Goal: Information Seeking & Learning: Learn about a topic

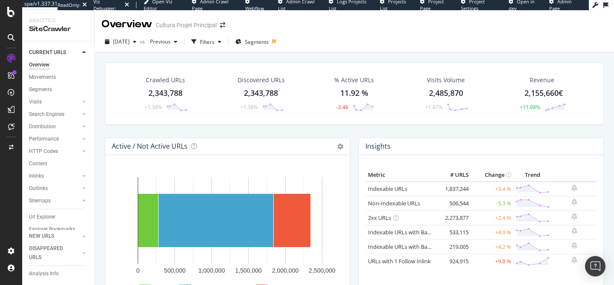
click at [338, 52] on div "2025 Aug. 11th vs Previous Filters Segments" at bounding box center [355, 43] width 520 height 17
click at [134, 46] on div "2025 Aug. 11th" at bounding box center [121, 41] width 38 height 13
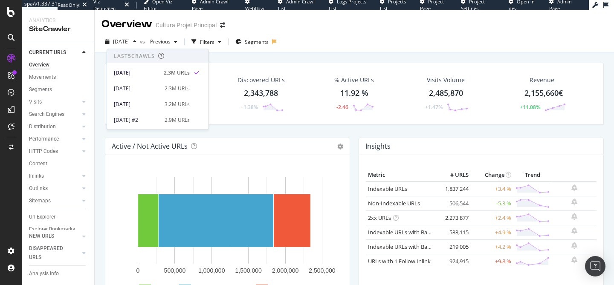
click at [334, 34] on div "2025 Aug. 11th vs Previous Filters Segments" at bounding box center [355, 42] width 520 height 21
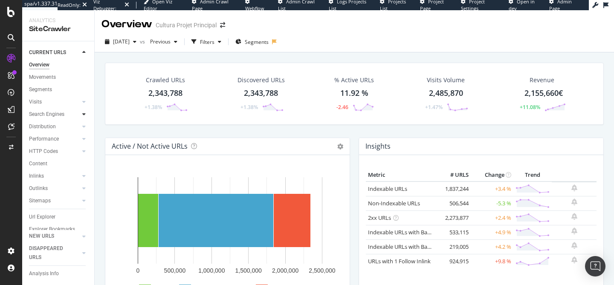
click at [80, 116] on div at bounding box center [84, 114] width 9 height 9
click at [59, 174] on div "Orphans Explorer" at bounding box center [53, 176] width 40 height 9
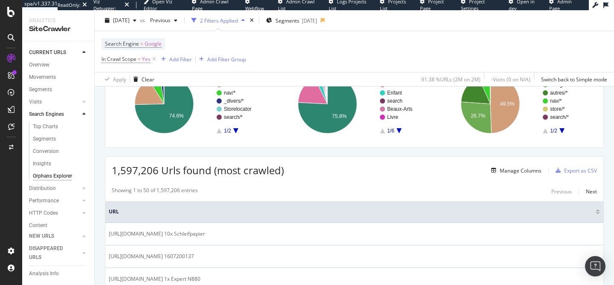
scroll to position [81, 0]
click at [524, 171] on div "Manage Columns" at bounding box center [521, 171] width 42 height 7
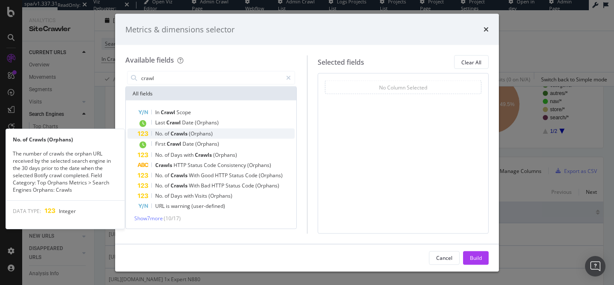
type input "crawl"
click at [194, 132] on span "(Orphans)" at bounding box center [201, 133] width 24 height 7
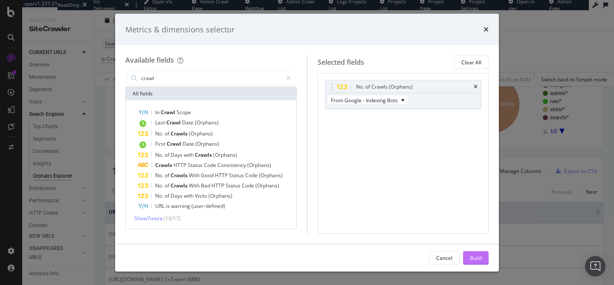
click at [475, 258] on div "Build" at bounding box center [476, 257] width 12 height 7
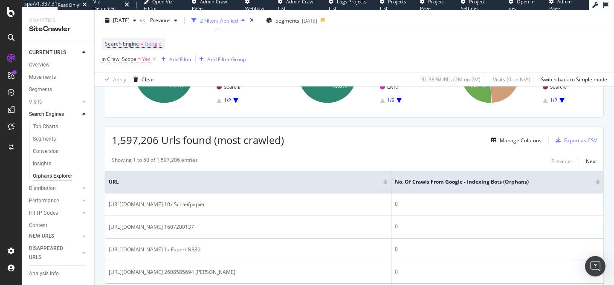
scroll to position [115, 0]
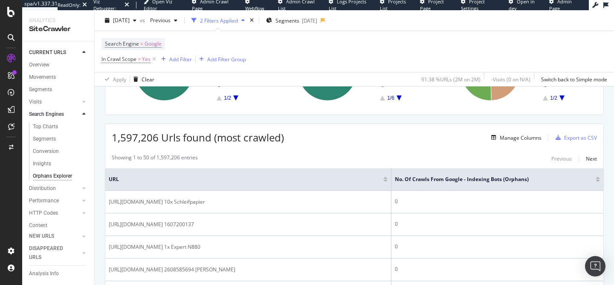
click at [596, 181] on div at bounding box center [598, 181] width 4 height 2
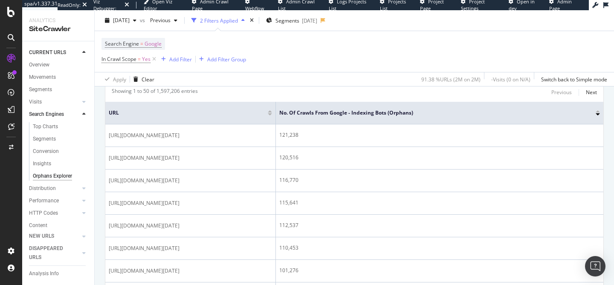
scroll to position [183, 0]
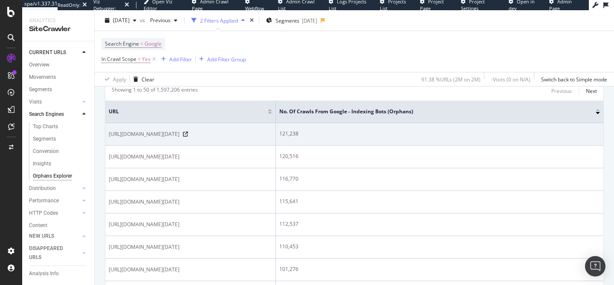
drag, startPoint x: 221, startPoint y: 136, endPoint x: 232, endPoint y: 135, distance: 10.7
click at [180, 135] on span "https://www.cultura.com/api/delay-for-delivery?availabilityDate=2025-08-01" at bounding box center [144, 134] width 71 height 9
click at [188, 137] on icon at bounding box center [185, 134] width 5 height 5
click at [201, 146] on td "https://www.cultura.com/api/delay-for-delivery?availabilityDate=2025-08-01" at bounding box center [190, 134] width 171 height 23
drag, startPoint x: 168, startPoint y: 135, endPoint x: 178, endPoint y: 135, distance: 10.7
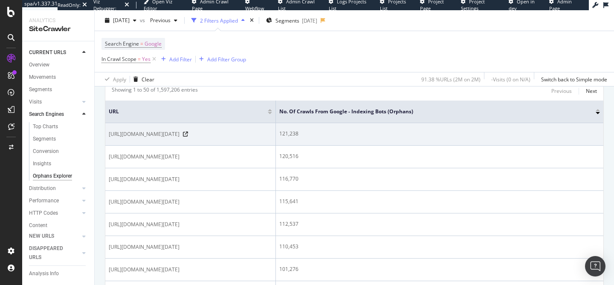
click at [179, 135] on span "https://www.cultura.com/api/delay-for-delivery?availabilityDate=2025-08-01" at bounding box center [144, 134] width 71 height 9
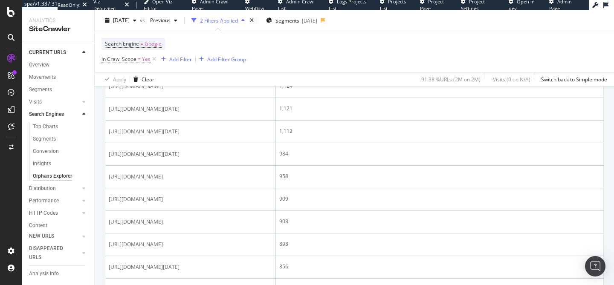
scroll to position [841, 0]
click at [151, 42] on span "Google" at bounding box center [153, 44] width 17 height 12
click at [131, 61] on div "Google" at bounding box center [159, 64] width 94 height 14
click at [267, 41] on div "Search Engine = Google In Crawl Scope = Yes Add Filter Add Filter Group" at bounding box center [355, 51] width 506 height 41
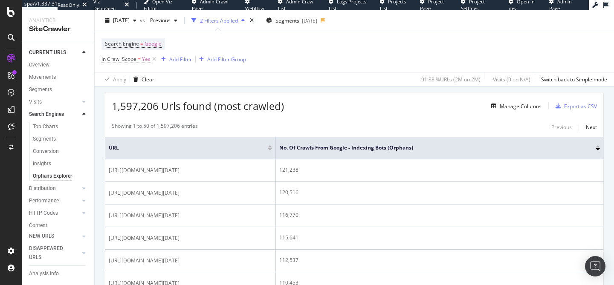
scroll to position [140, 0]
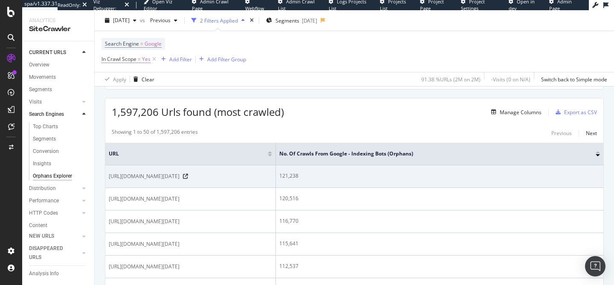
drag, startPoint x: 221, startPoint y: 177, endPoint x: 263, endPoint y: 176, distance: 41.4
click at [180, 176] on span "https://www.cultura.com/api/delay-for-delivery?availabilityDate=2025-08-01" at bounding box center [144, 176] width 71 height 9
click at [180, 181] on span "https://www.cultura.com/api/delay-for-delivery?availabilityDate=2025-08-01" at bounding box center [144, 176] width 71 height 9
click at [188, 179] on icon at bounding box center [185, 176] width 5 height 5
drag, startPoint x: 221, startPoint y: 176, endPoint x: 261, endPoint y: 176, distance: 40.5
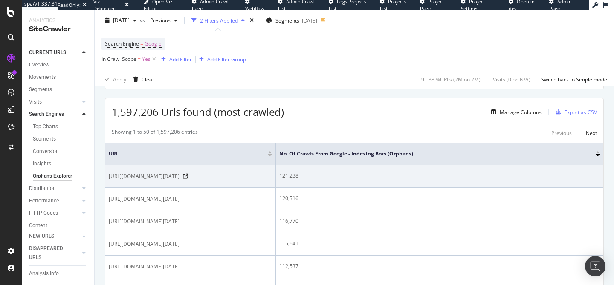
click at [180, 176] on span "https://www.cultura.com/api/delay-for-delivery?availabilityDate=2025-08-01" at bounding box center [144, 176] width 71 height 9
copy span "?availabilityDate="
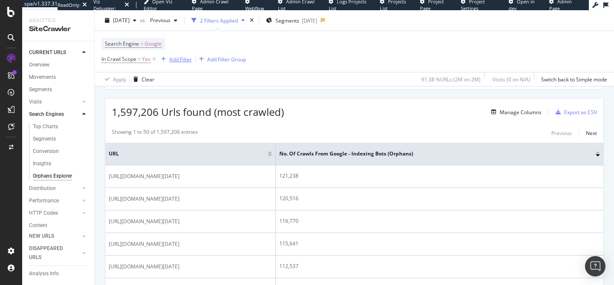
click at [186, 60] on div "Add Filter" at bounding box center [180, 58] width 23 height 7
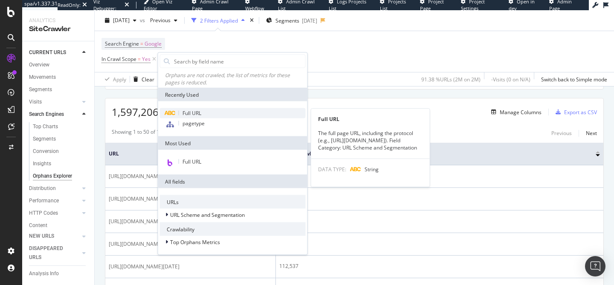
click at [195, 112] on span "Full URL" at bounding box center [192, 113] width 19 height 7
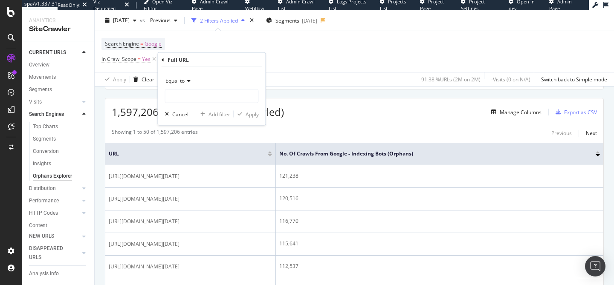
click at [181, 79] on span "Equal to" at bounding box center [175, 80] width 19 height 7
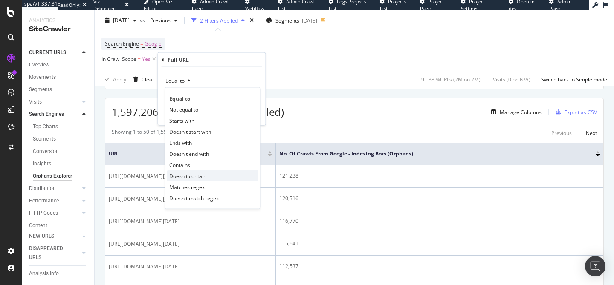
click at [203, 177] on span "Doesn't contain" at bounding box center [187, 175] width 37 height 7
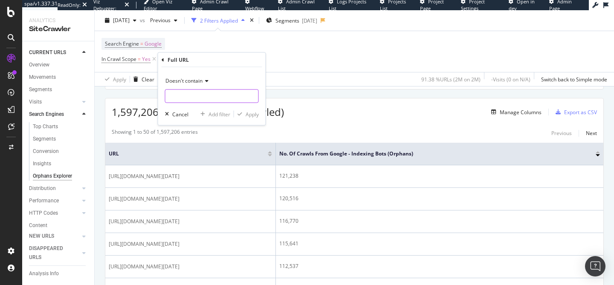
click at [203, 93] on input "text" at bounding box center [212, 97] width 93 height 14
paste input "?availabilityDate="
type input "?availabilityDate="
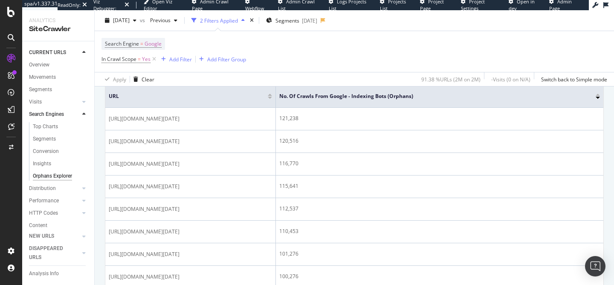
scroll to position [0, 0]
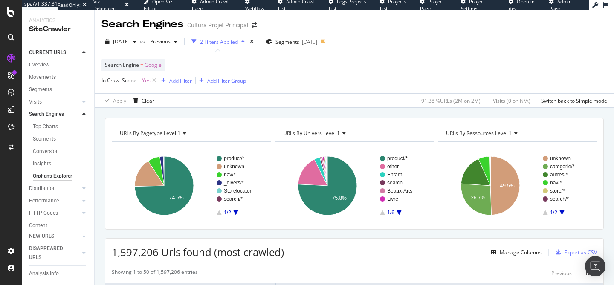
click at [182, 79] on div "Add Filter" at bounding box center [180, 80] width 23 height 7
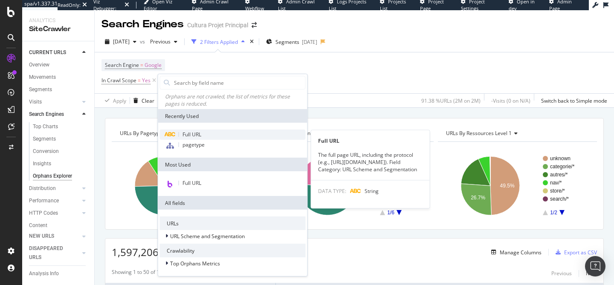
click at [195, 136] on span "Full URL" at bounding box center [192, 134] width 19 height 7
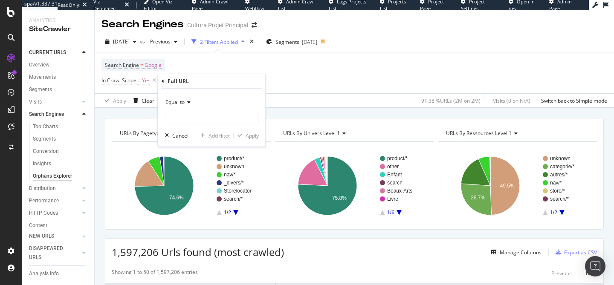
click at [180, 104] on span "Equal to" at bounding box center [175, 102] width 19 height 7
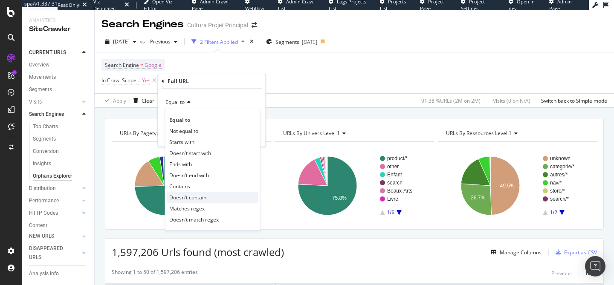
click at [195, 195] on span "Doesn't contain" at bounding box center [187, 197] width 37 height 7
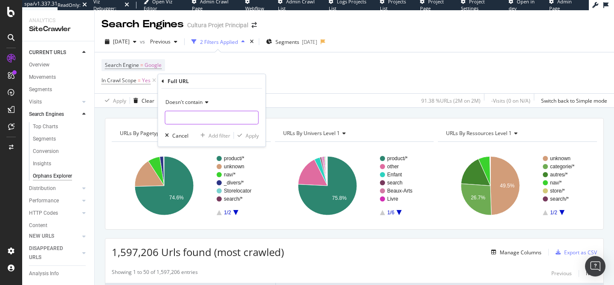
click at [191, 121] on input "text" at bounding box center [212, 118] width 93 height 14
paste input "?availabilityDate="
type input "?availabilityDate="
click at [253, 137] on div "Apply" at bounding box center [252, 135] width 13 height 7
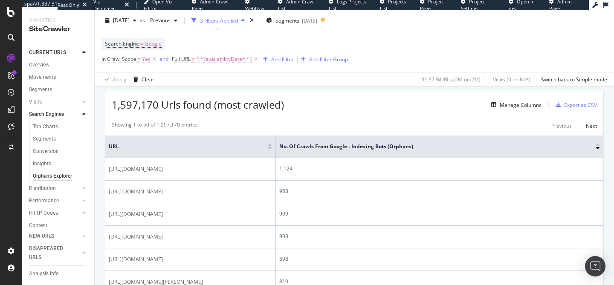
scroll to position [148, 0]
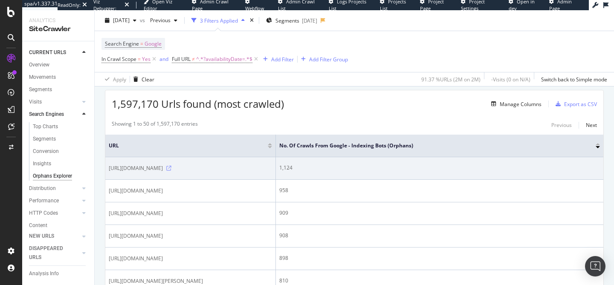
click at [171, 171] on icon at bounding box center [168, 168] width 5 height 5
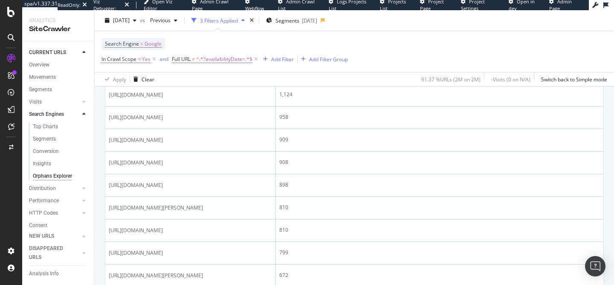
scroll to position [203, 0]
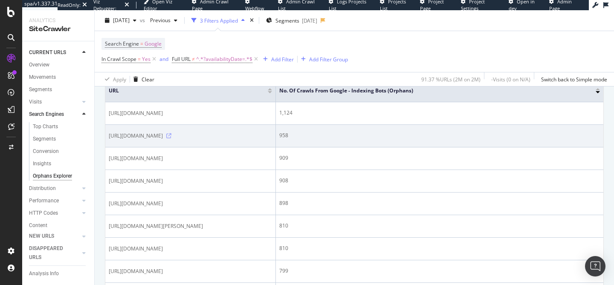
click at [171, 139] on icon at bounding box center [168, 136] width 5 height 5
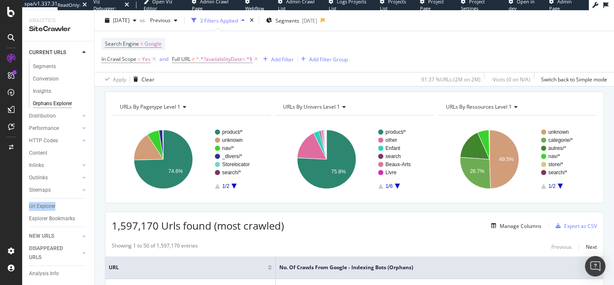
scroll to position [26, 0]
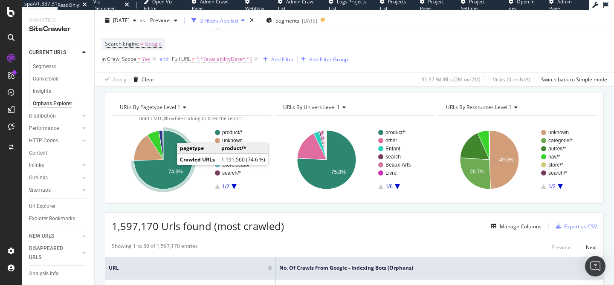
click at [176, 168] on icon "A chart." at bounding box center [163, 160] width 59 height 59
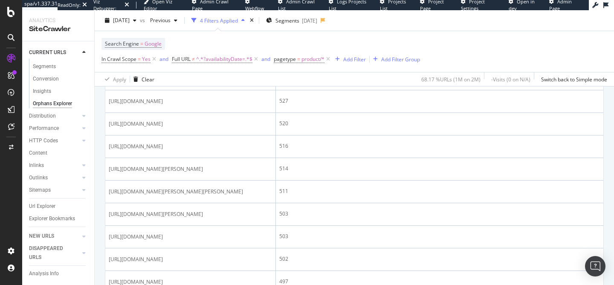
scroll to position [560, 0]
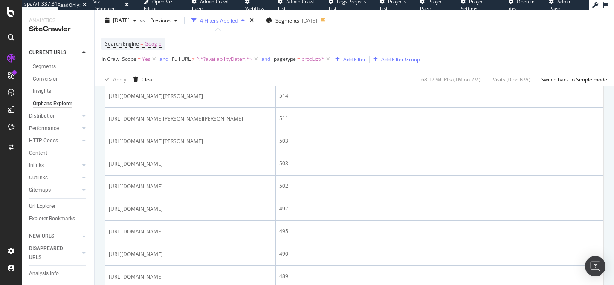
click at [171, 54] on icon at bounding box center [168, 51] width 5 height 5
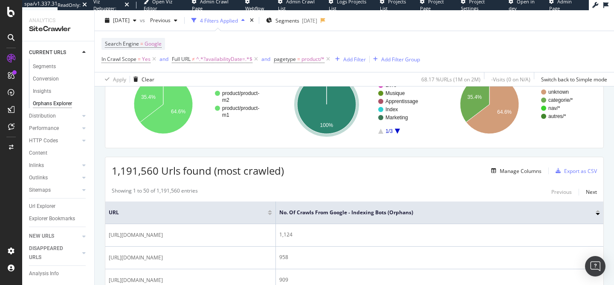
scroll to position [80, 0]
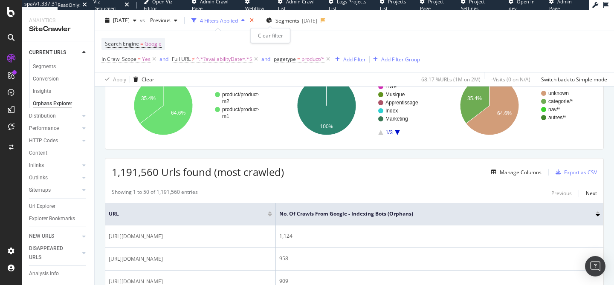
click at [254, 21] on icon "times" at bounding box center [252, 20] width 4 height 5
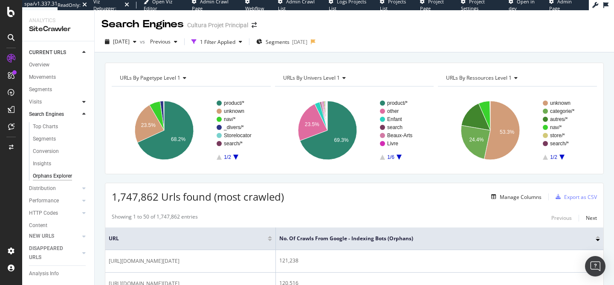
click at [82, 102] on icon at bounding box center [83, 101] width 3 height 5
click at [57, 125] on div "Orphan URLs" at bounding box center [48, 126] width 30 height 9
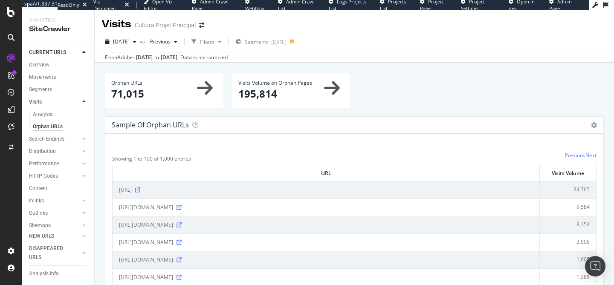
click at [106, 108] on div "Orphan URLs × Close Chart main-metric-visits-orphan-active-page-organic-all - A…" at bounding box center [164, 94] width 127 height 43
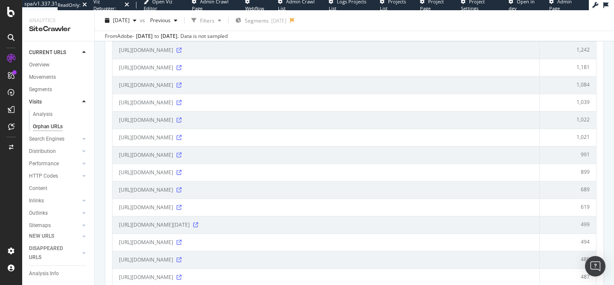
scroll to position [245, 0]
click at [182, 139] on icon at bounding box center [179, 137] width 5 height 5
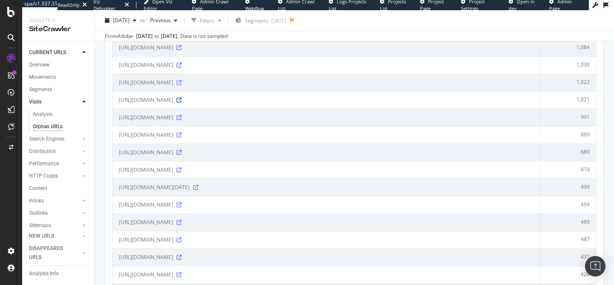
scroll to position [0, 0]
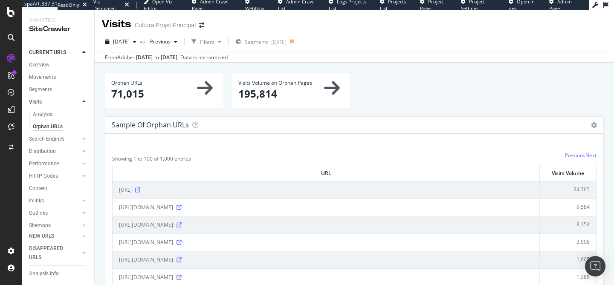
click at [168, 86] on div "Orphan URLs × Close Chart main-metric-visits-orphan-active-page-organic-all - A…" at bounding box center [164, 82] width 106 height 7
click at [297, 87] on p "195,814" at bounding box center [291, 94] width 106 height 15
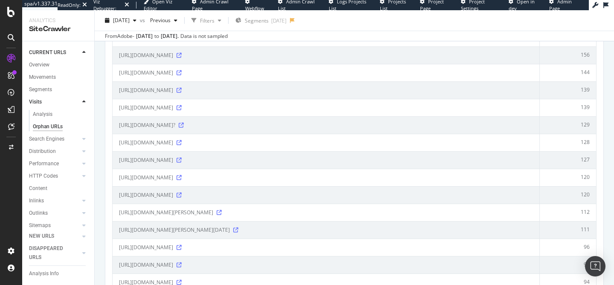
scroll to position [976, 0]
click at [80, 139] on div at bounding box center [84, 139] width 9 height 9
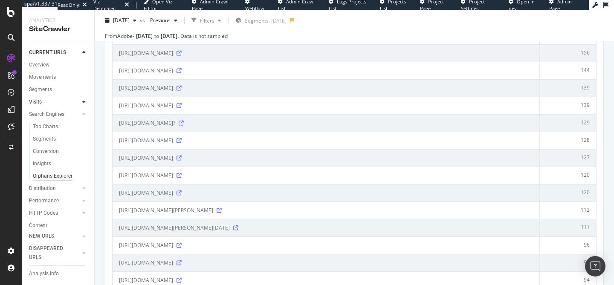
click at [46, 176] on div "Orphans Explorer" at bounding box center [53, 176] width 40 height 9
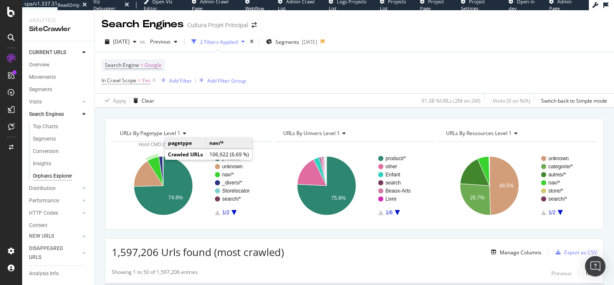
click at [157, 160] on icon "A chart." at bounding box center [156, 171] width 16 height 29
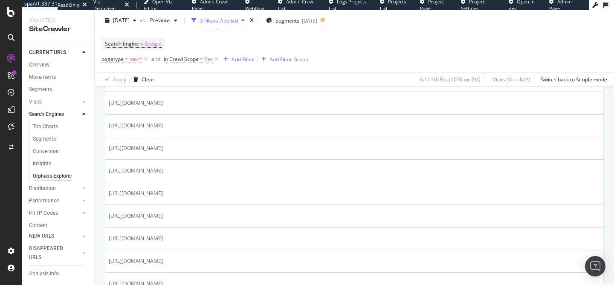
scroll to position [347, 0]
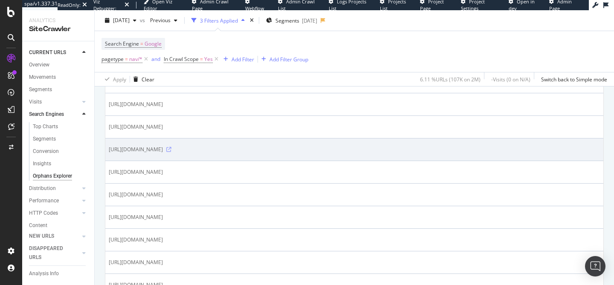
click at [171, 150] on icon at bounding box center [168, 149] width 5 height 5
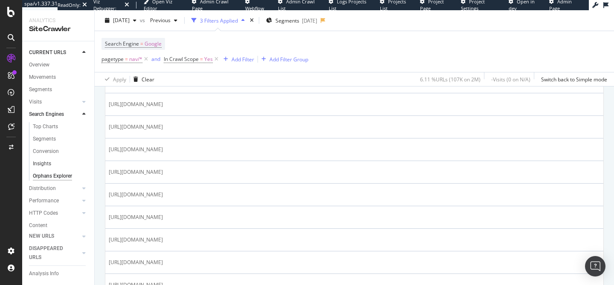
scroll to position [81, 0]
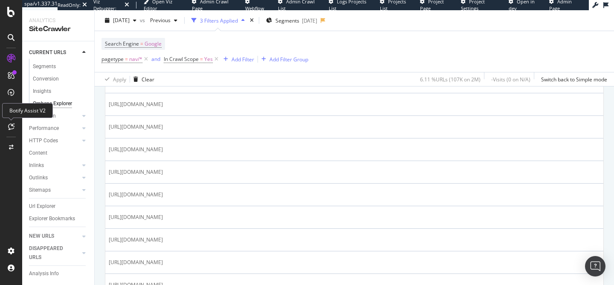
click at [8, 126] on icon at bounding box center [11, 126] width 6 height 7
click at [13, 128] on icon at bounding box center [11, 126] width 6 height 7
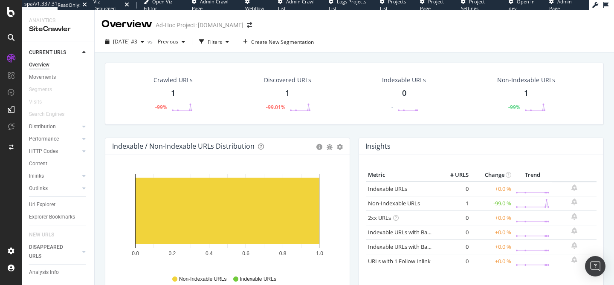
click at [318, 21] on div "Overview Ad-Hoc Project: [DOMAIN_NAME]" at bounding box center [355, 20] width 520 height 21
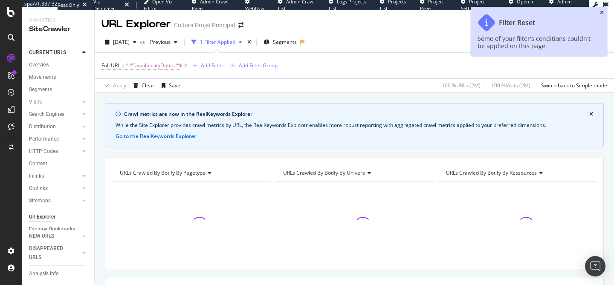
click at [600, 12] on icon "close toast" at bounding box center [602, 12] width 4 height 5
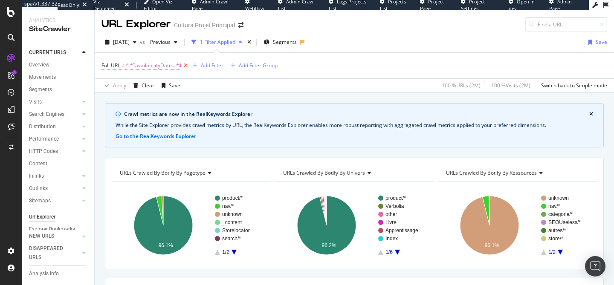
click at [186, 66] on icon at bounding box center [185, 65] width 7 height 9
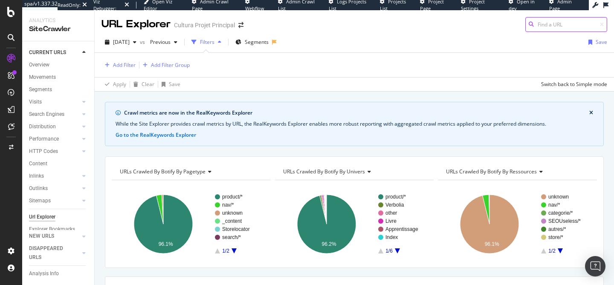
click at [545, 31] on input at bounding box center [567, 24] width 82 height 15
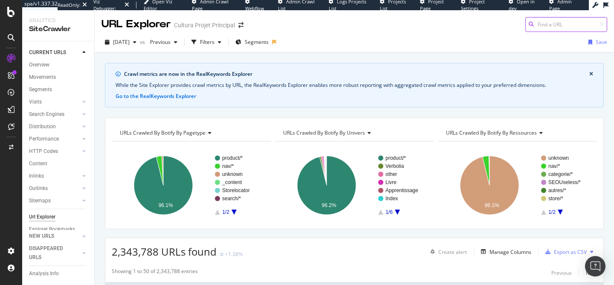
paste input "[URL][DOMAIN_NAME]"
type input "[URL][DOMAIN_NAME]"
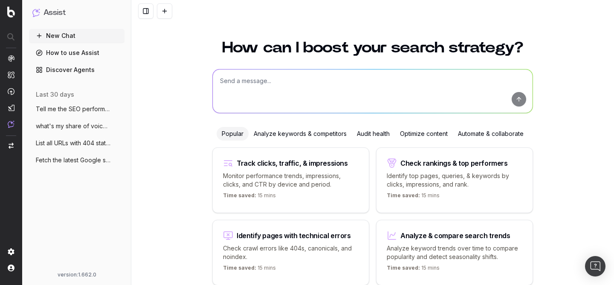
scroll to position [6, 0]
click at [70, 126] on span "what's my share of voice on chatgpt for" at bounding box center [73, 126] width 75 height 9
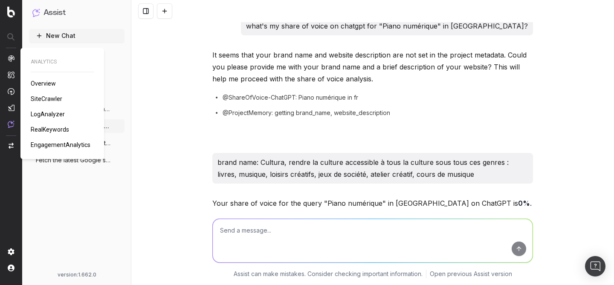
click at [49, 128] on span "RealKeywords" at bounding box center [50, 129] width 38 height 7
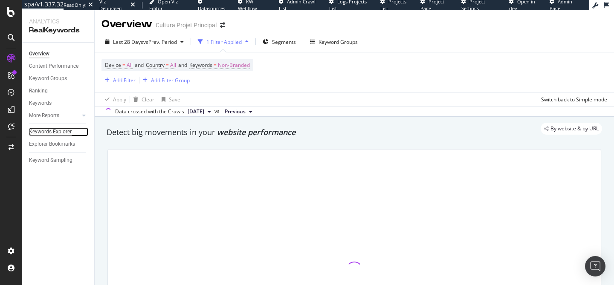
click at [66, 133] on div "Keywords Explorer" at bounding box center [50, 132] width 43 height 9
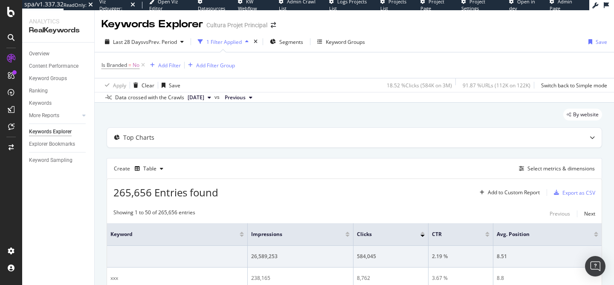
click at [362, 25] on div "Keywords Explorer Cultura Projet Principal" at bounding box center [355, 20] width 520 height 21
click at [340, 68] on div "Is Branded = No Add Filter Add Filter Group" at bounding box center [355, 65] width 506 height 26
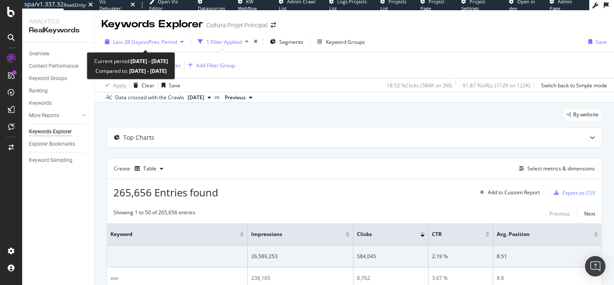
click at [165, 43] on span "vs Prev. Period" at bounding box center [160, 41] width 34 height 7
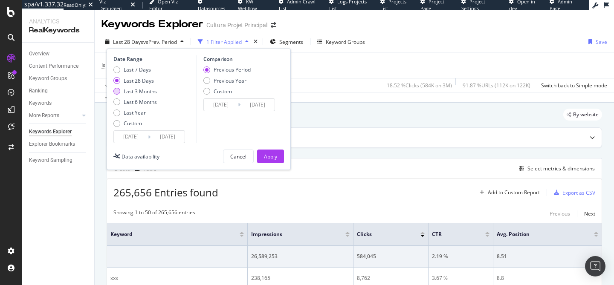
click at [142, 95] on div "Last 3 Months" at bounding box center [140, 91] width 33 height 7
type input "[DATE]"
type input "2025/03/16"
type input "2025/06/15"
click at [232, 79] on div "Previous Year" at bounding box center [230, 80] width 33 height 7
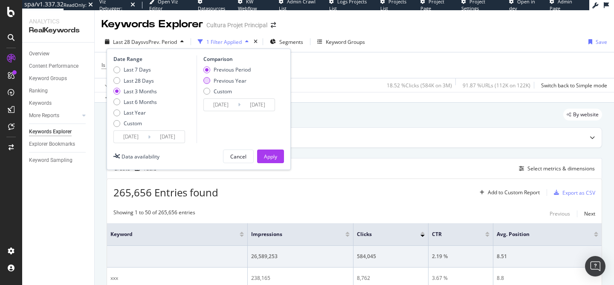
type input "2024/06/17"
type input "2024/09/16"
click at [272, 154] on div "Apply" at bounding box center [270, 156] width 13 height 7
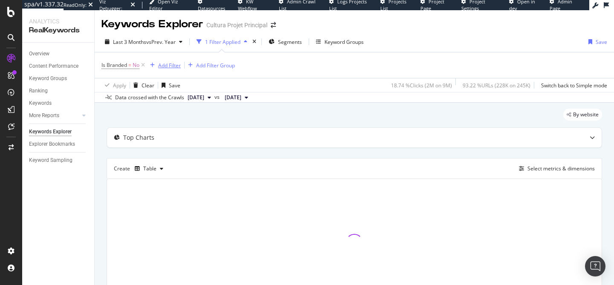
click at [172, 67] on div "Add Filter" at bounding box center [169, 65] width 23 height 7
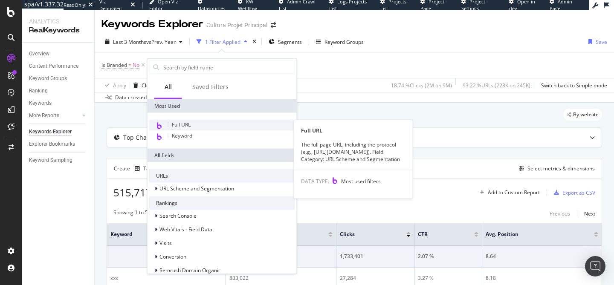
click at [217, 130] on div "Full URL" at bounding box center [222, 125] width 146 height 11
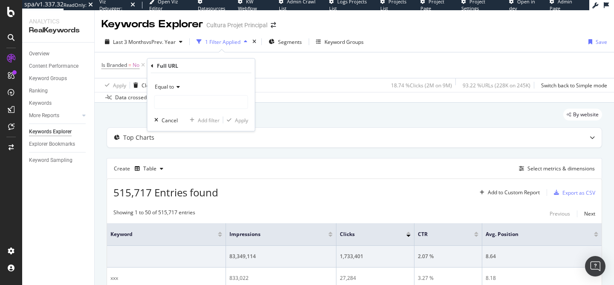
click at [166, 87] on span "Equal to" at bounding box center [164, 86] width 19 height 7
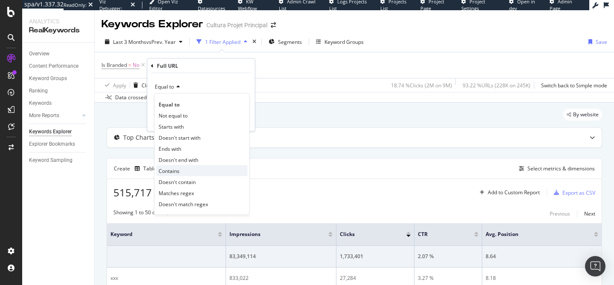
click at [193, 172] on div "Contains" at bounding box center [202, 171] width 91 height 11
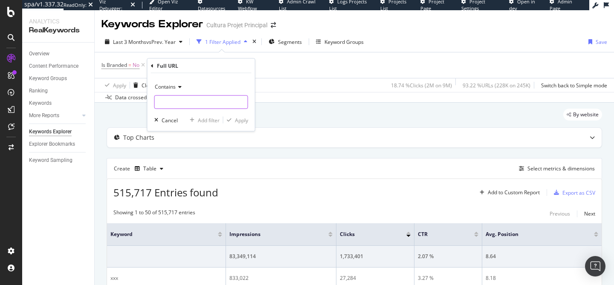
click at [183, 105] on input "text" at bounding box center [201, 103] width 93 height 14
type input "?"
click at [233, 122] on div "button" at bounding box center [230, 120] width 12 height 5
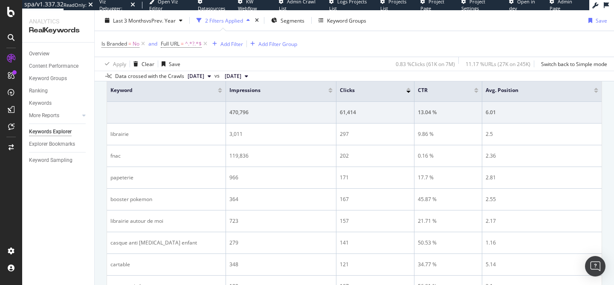
scroll to position [145, 0]
click at [197, 45] on span "^.*?.*$" at bounding box center [193, 44] width 17 height 12
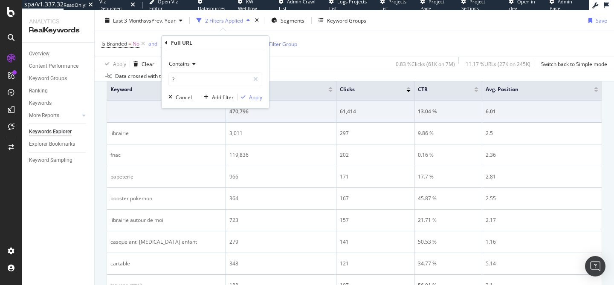
click at [180, 70] on div "Contains" at bounding box center [215, 64] width 94 height 14
click at [165, 44] on div "Full URL Contains ? Cancel Add filter Apply" at bounding box center [215, 72] width 107 height 73
click at [167, 42] on icon at bounding box center [166, 43] width 3 height 5
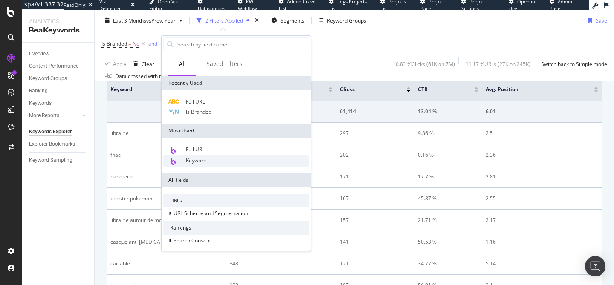
click at [213, 161] on div "Keyword" at bounding box center [236, 161] width 146 height 11
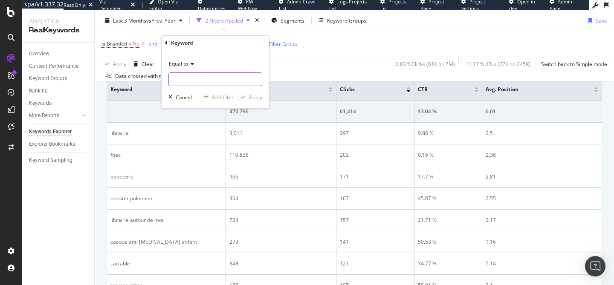
click at [193, 77] on input "text" at bounding box center [215, 80] width 93 height 14
click at [183, 66] on span "Equal to" at bounding box center [178, 63] width 19 height 7
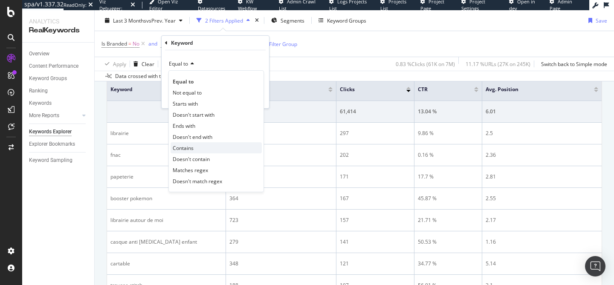
click at [205, 148] on div "Contains" at bounding box center [216, 147] width 91 height 11
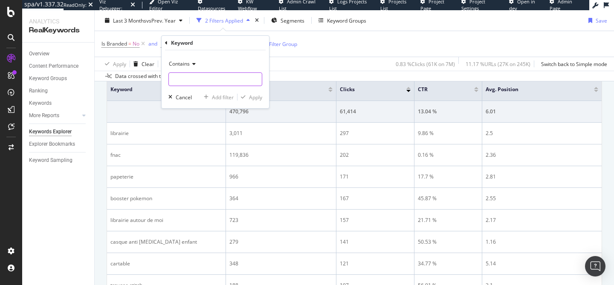
click at [188, 81] on input "text" at bounding box center [215, 80] width 93 height 14
type input "?"
click at [249, 96] on div "Apply" at bounding box center [255, 97] width 13 height 7
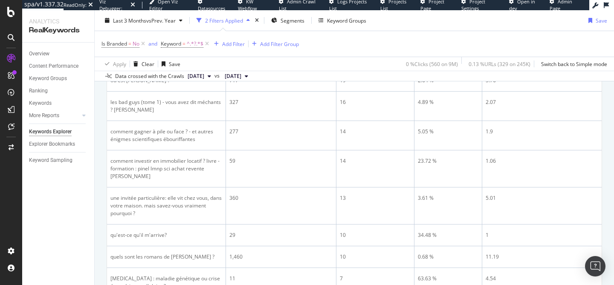
scroll to position [116, 0]
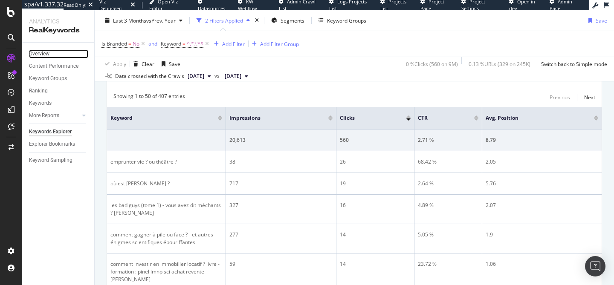
click at [47, 55] on div "Overview" at bounding box center [39, 53] width 20 height 9
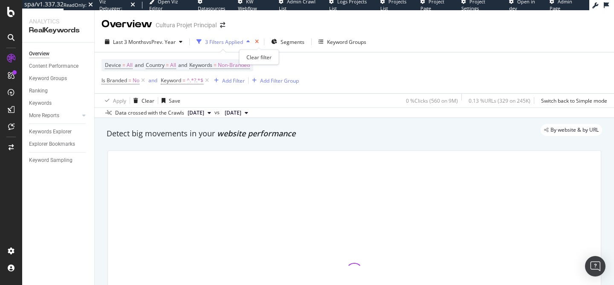
click at [259, 40] on icon "times" at bounding box center [257, 41] width 4 height 5
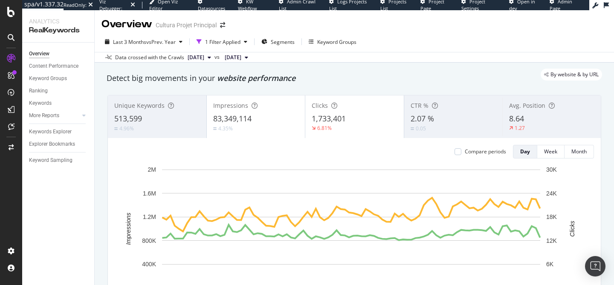
click at [366, 107] on div "Clicks" at bounding box center [355, 106] width 86 height 9
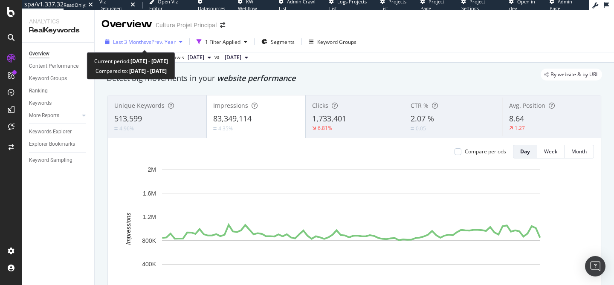
click at [146, 37] on div "Last 3 Months vs Prev. Year" at bounding box center [144, 41] width 84 height 13
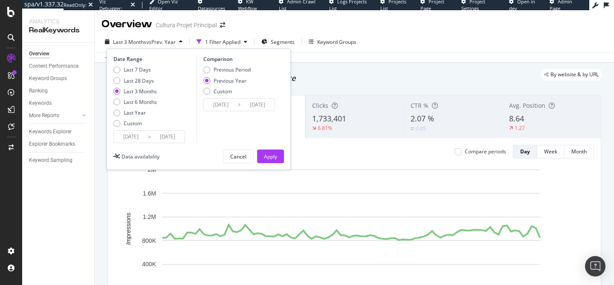
click at [411, 35] on div "Last 3 Months vs Prev. Year 1 Filter Applied Segments Keyword Groups Date Range…" at bounding box center [355, 47] width 520 height 31
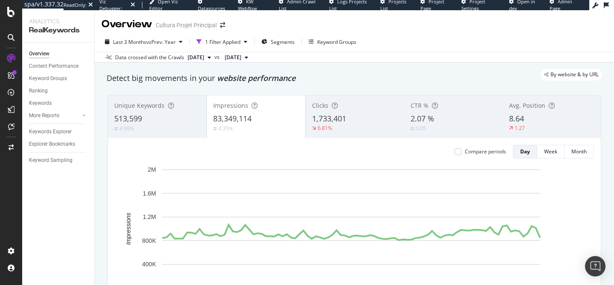
click at [525, 119] on div "8.64" at bounding box center [551, 118] width 85 height 11
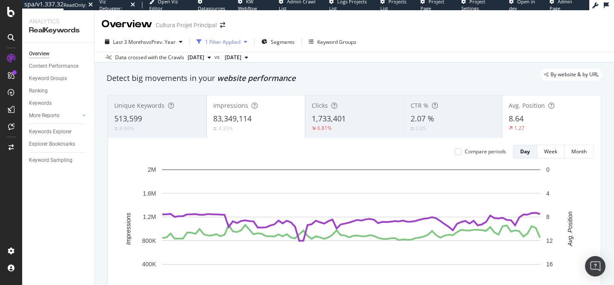
click at [238, 42] on div "1 Filter Applied" at bounding box center [222, 41] width 35 height 7
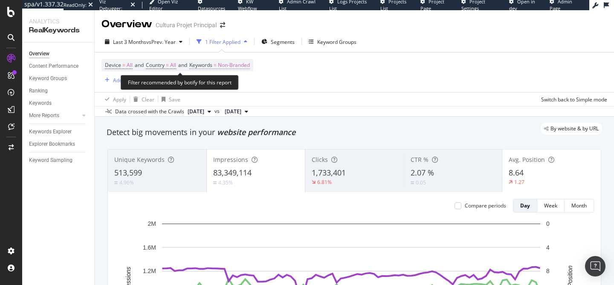
click at [235, 66] on span "Non-Branded" at bounding box center [234, 65] width 32 height 12
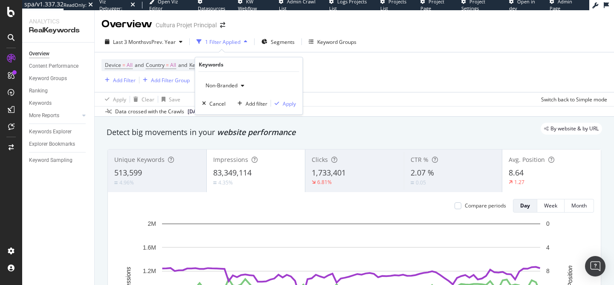
click at [232, 82] on span "Non-Branded" at bounding box center [219, 85] width 35 height 7
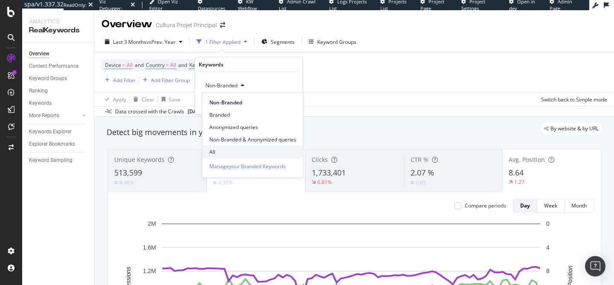
click at [228, 149] on span "All" at bounding box center [252, 152] width 87 height 8
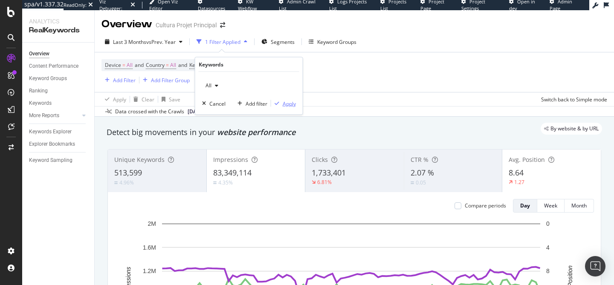
click at [288, 104] on div "Apply" at bounding box center [289, 103] width 13 height 7
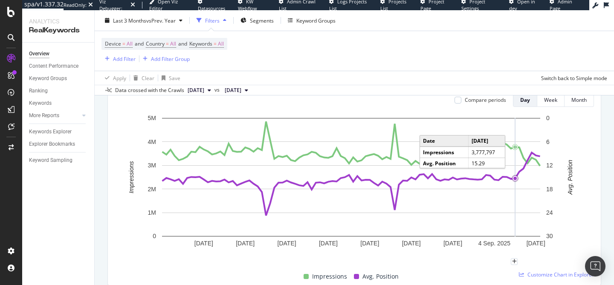
scroll to position [105, 0]
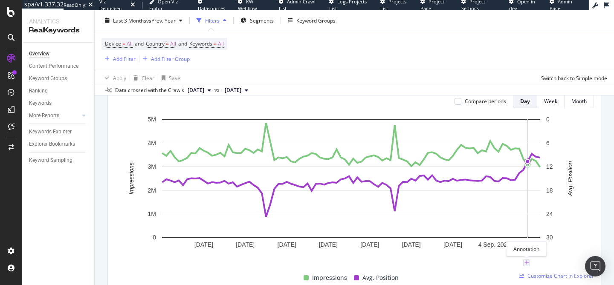
click at [525, 261] on icon "plus" at bounding box center [527, 263] width 5 height 5
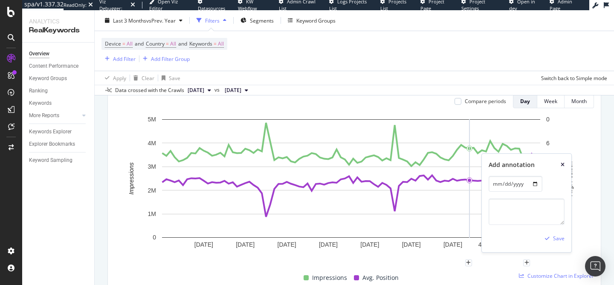
click at [564, 167] on icon "xmark" at bounding box center [563, 165] width 4 height 5
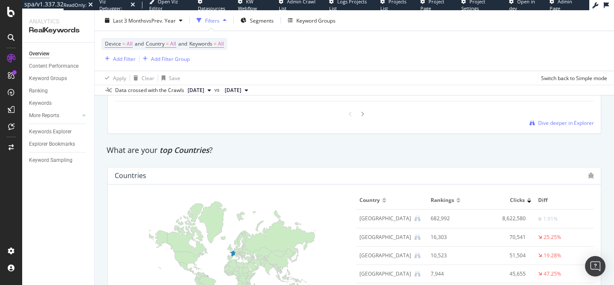
scroll to position [1210, 0]
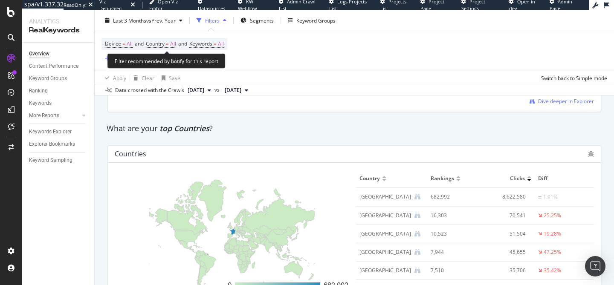
click at [221, 49] on span "Device = All and Country = All and Keywords = All" at bounding box center [164, 44] width 119 height 12
click at [217, 44] on span "=" at bounding box center [215, 43] width 3 height 7
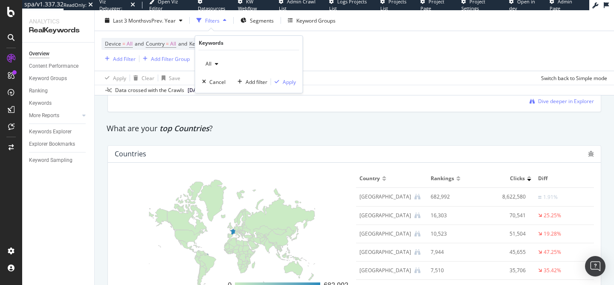
click at [212, 68] on div "All" at bounding box center [212, 64] width 20 height 13
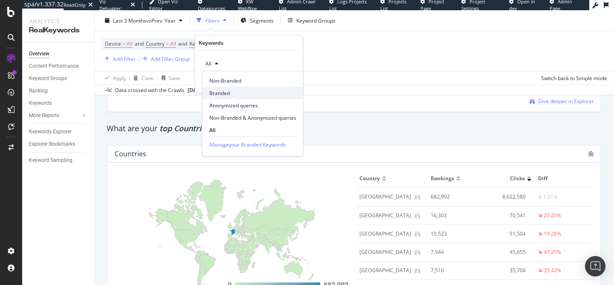
click at [225, 95] on span "Branded" at bounding box center [252, 94] width 87 height 8
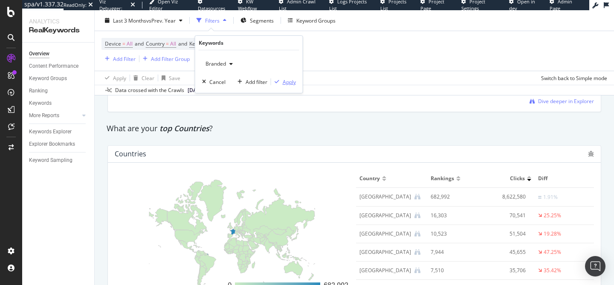
click at [285, 80] on div "Apply" at bounding box center [289, 81] width 13 height 7
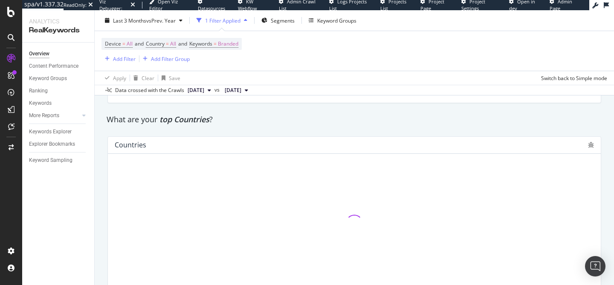
scroll to position [1199, 0]
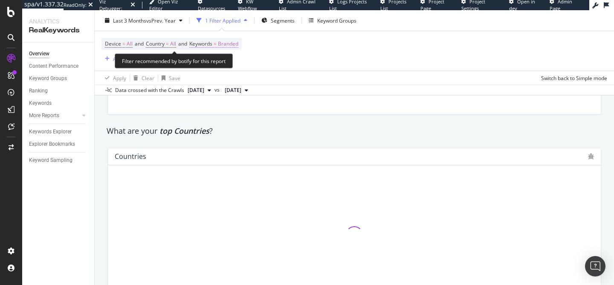
click at [229, 44] on span "Branded" at bounding box center [228, 44] width 20 height 12
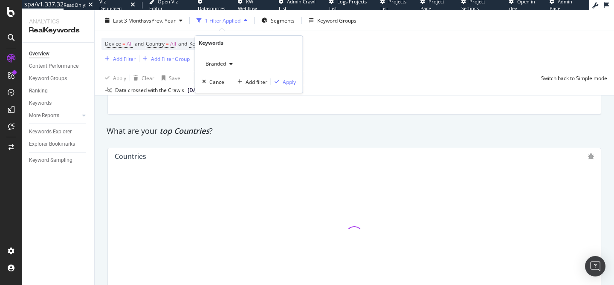
scroll to position [1211, 0]
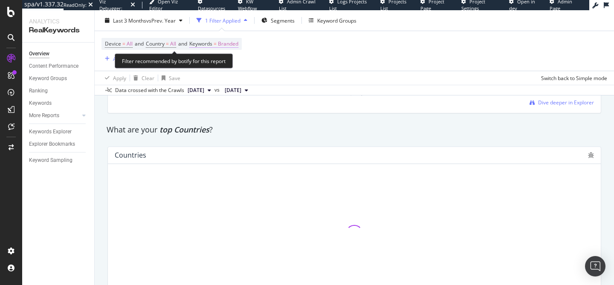
click at [236, 43] on span "Branded" at bounding box center [228, 44] width 20 height 12
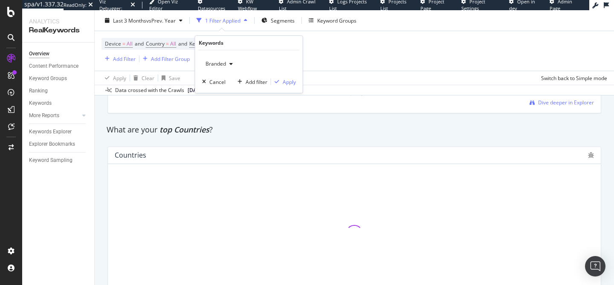
click at [225, 66] on span "Branded" at bounding box center [214, 63] width 24 height 7
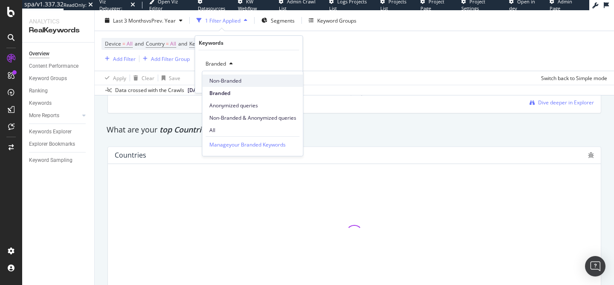
click at [230, 83] on span "Non-Branded" at bounding box center [252, 81] width 87 height 8
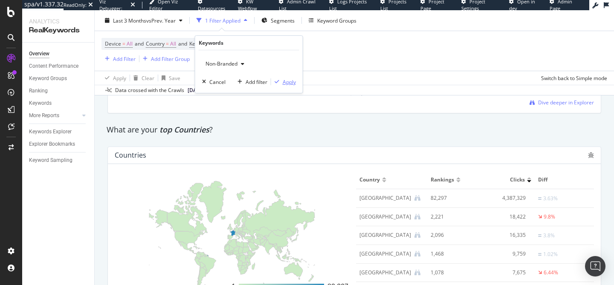
click at [288, 85] on div "Apply" at bounding box center [289, 81] width 13 height 7
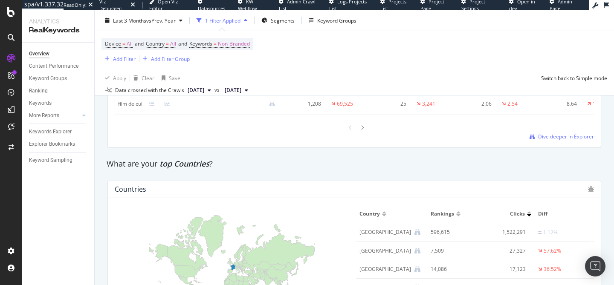
scroll to position [1009, 0]
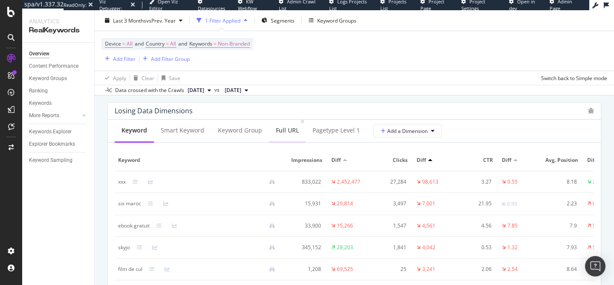
click at [285, 143] on div "Full URL" at bounding box center [287, 130] width 37 height 23
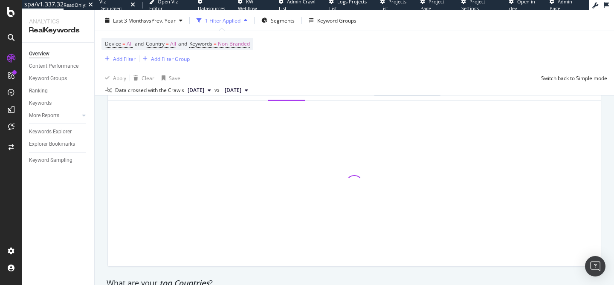
scroll to position [1057, 0]
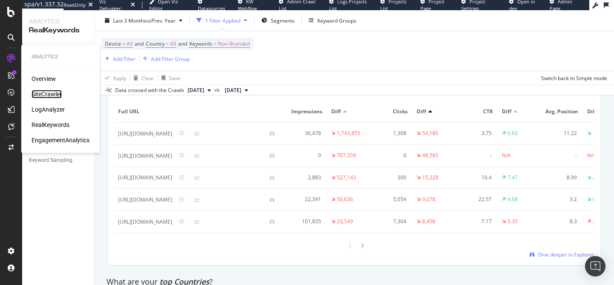
click at [37, 92] on div "SiteCrawler" at bounding box center [47, 94] width 30 height 9
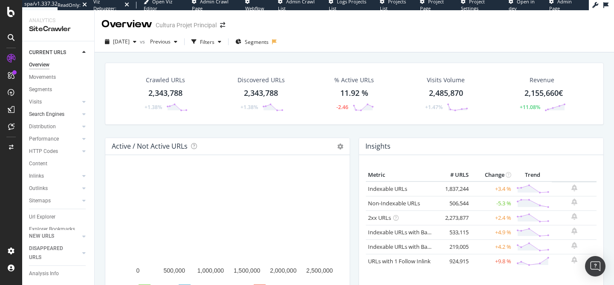
scroll to position [20, 0]
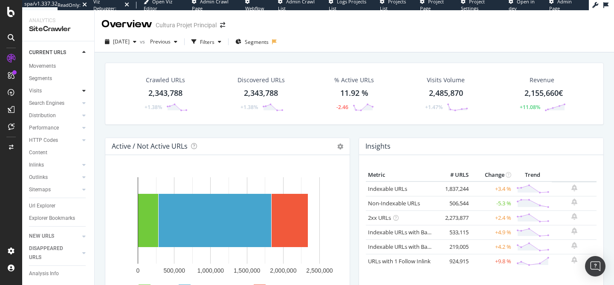
click at [82, 88] on icon at bounding box center [83, 90] width 3 height 5
click at [46, 107] on div "Orphan URLs" at bounding box center [48, 106] width 30 height 9
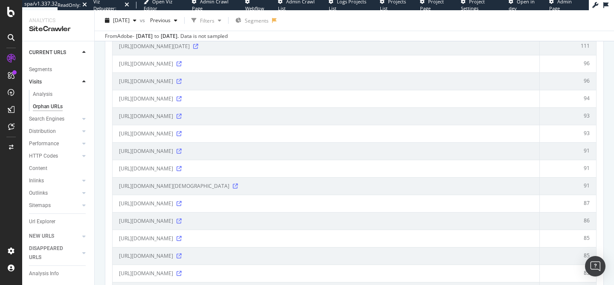
scroll to position [1421, 0]
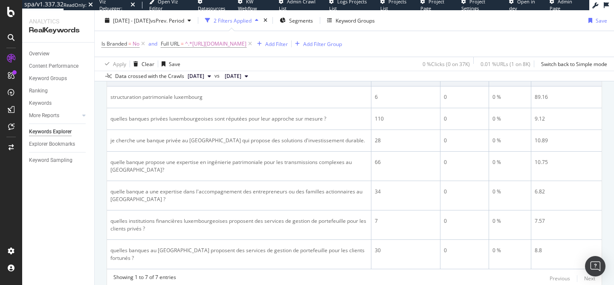
scroll to position [148, 0]
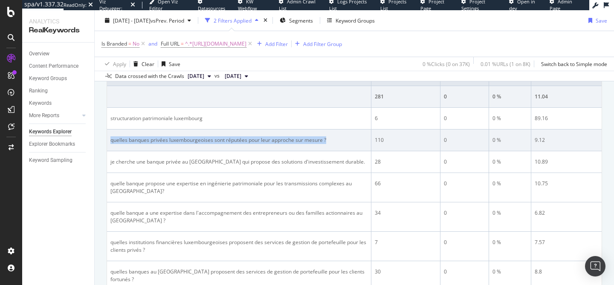
drag, startPoint x: 112, startPoint y: 140, endPoint x: 331, endPoint y: 138, distance: 219.3
click at [331, 138] on div "quelles banques privées luxembourgeoises sont réputées pour leur approche sur m…" at bounding box center [238, 141] width 257 height 8
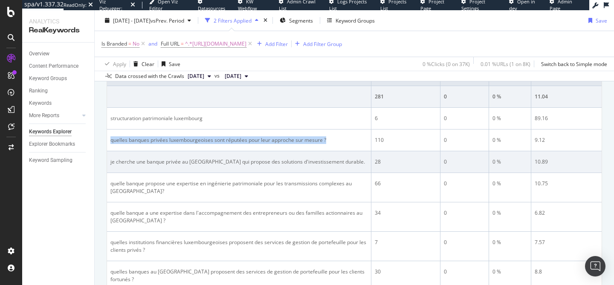
click at [279, 171] on td "je cherche une banque privée au luxembourg qui propose des solutions d'investis…" at bounding box center [239, 162] width 264 height 22
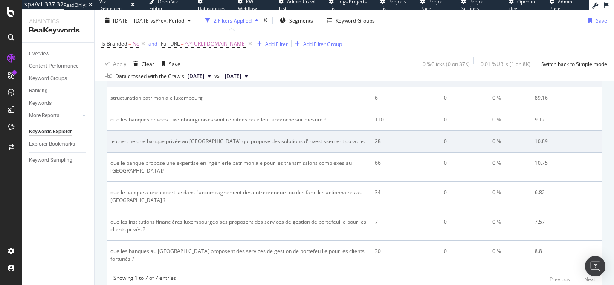
scroll to position [167, 0]
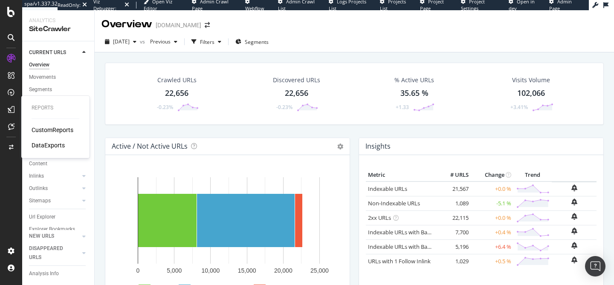
click at [51, 134] on div "CustomReports" at bounding box center [53, 130] width 42 height 9
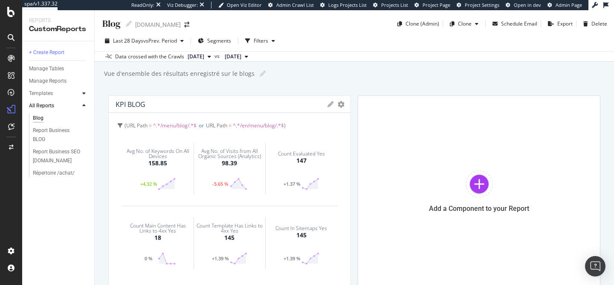
click at [83, 95] on icon at bounding box center [83, 93] width 3 height 5
click at [68, 105] on div "AI Bots in Search" at bounding box center [52, 106] width 39 height 9
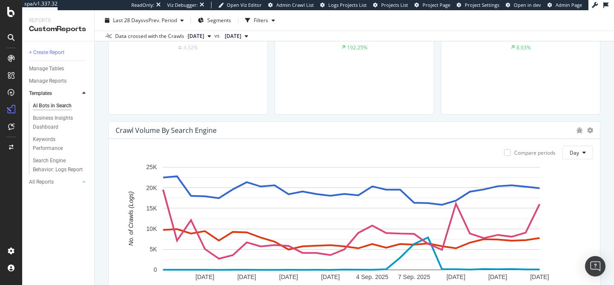
scroll to position [399, 0]
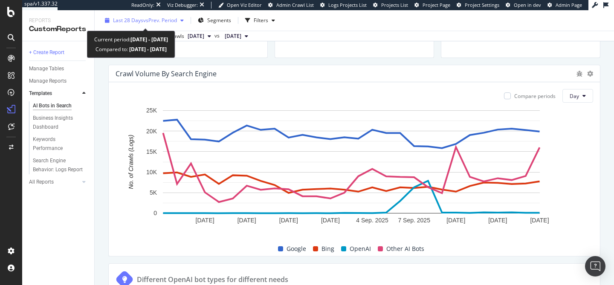
click at [159, 23] on span "vs Prev. Period" at bounding box center [160, 20] width 34 height 7
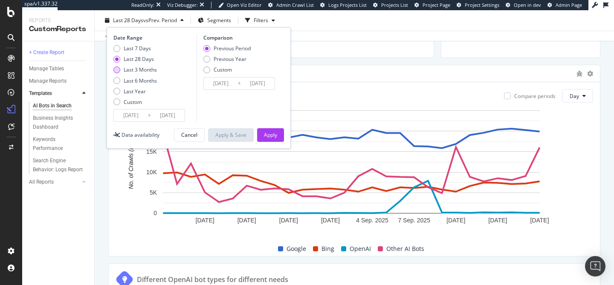
click at [143, 67] on div "Last 3 Months" at bounding box center [140, 69] width 33 height 7
type input "2025/06/17"
type input "2025/03/17"
type input "2025/06/16"
click at [264, 126] on div "Date Range Last 7 Days Last 28 Days Last 3 Months Last 6 Months Last Year Custo…" at bounding box center [199, 88] width 184 height 122
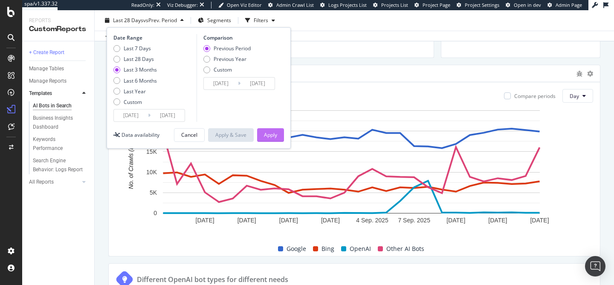
click at [270, 136] on div "Apply" at bounding box center [270, 134] width 13 height 7
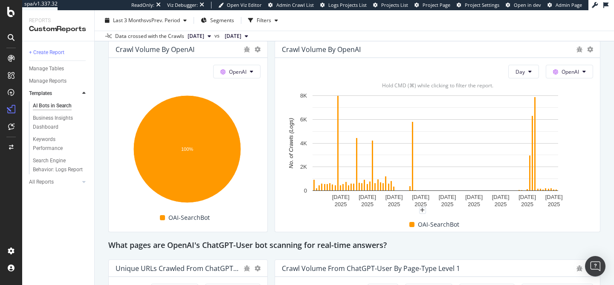
scroll to position [766, 0]
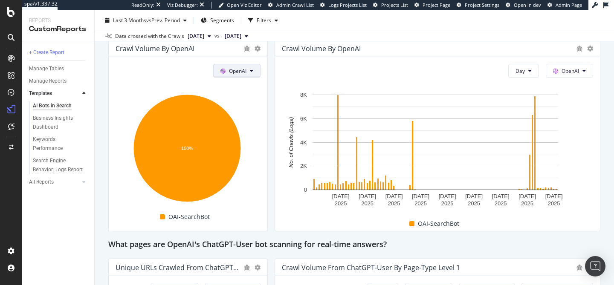
click at [247, 76] on button "OpenAI" at bounding box center [236, 71] width 47 height 14
click at [267, 73] on div "This report shows AI bot interaction with your website and its impact on your o…" at bounding box center [354, 170] width 492 height 1681
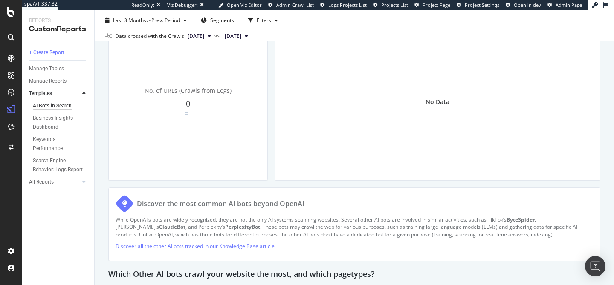
scroll to position [967, 0]
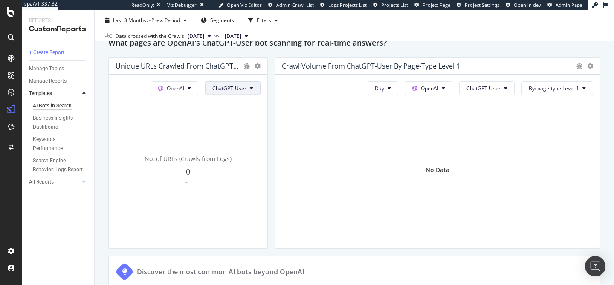
click at [245, 91] on button "ChatGPT-User" at bounding box center [232, 88] width 55 height 14
click at [241, 181] on span "ChatGPT-User" at bounding box center [232, 184] width 43 height 8
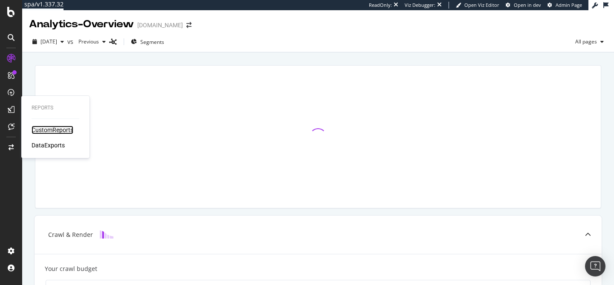
click at [41, 131] on div "CustomReports" at bounding box center [53, 130] width 42 height 9
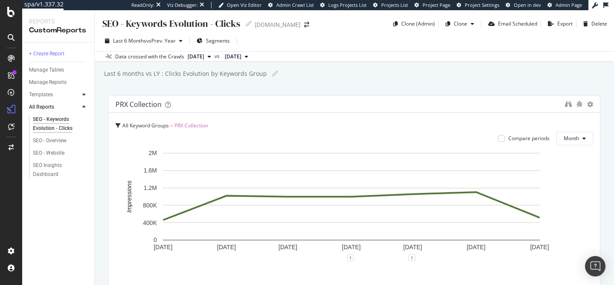
click at [82, 95] on icon at bounding box center [83, 94] width 3 height 5
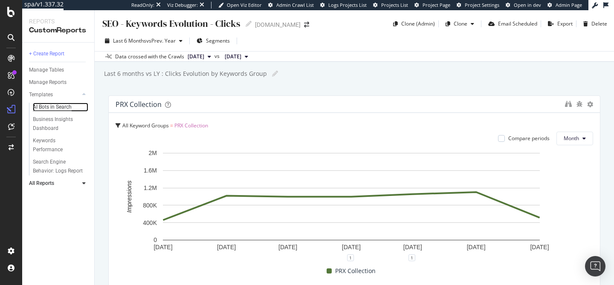
click at [67, 109] on div "AI Bots in Search" at bounding box center [52, 107] width 39 height 9
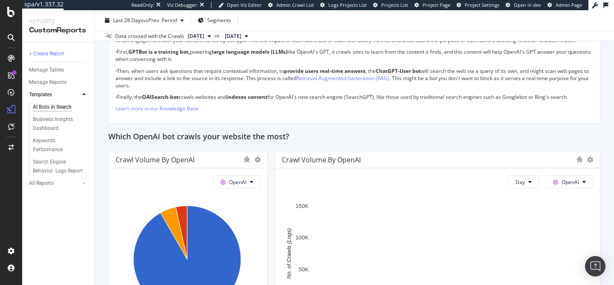
scroll to position [732, 0]
